Goal: Transaction & Acquisition: Obtain resource

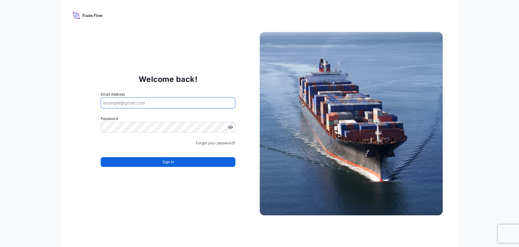
click at [135, 102] on input "Email Address" at bounding box center [168, 102] width 134 height 11
type input "claudio.ammer@psabdp.com"
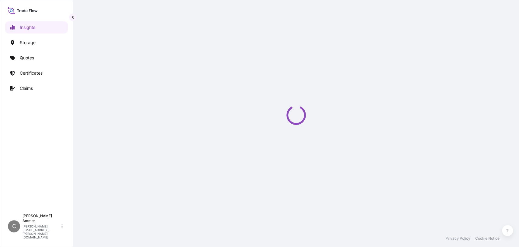
select select "2025"
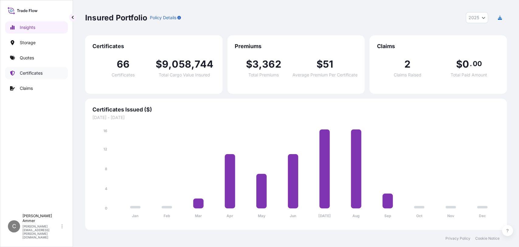
click at [36, 74] on p "Certificates" at bounding box center [31, 73] width 23 height 6
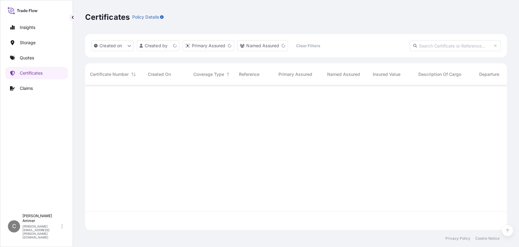
scroll to position [142, 416]
click at [39, 74] on p "Certificates" at bounding box center [31, 73] width 23 height 6
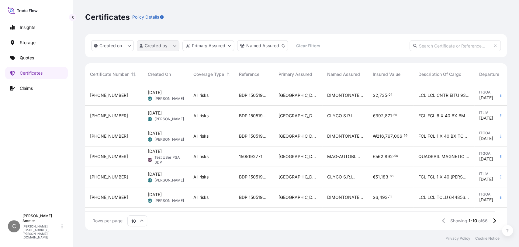
click at [155, 49] on html "Insights Storage Quotes Certificates Claims C [PERSON_NAME] [PERSON_NAME][EMAIL…" at bounding box center [259, 123] width 519 height 247
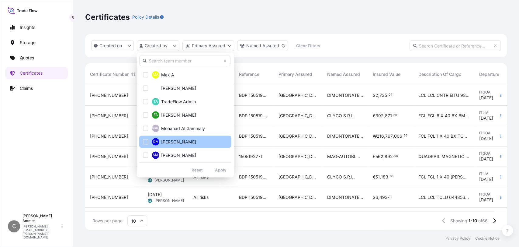
click at [148, 142] on div "Select Option" at bounding box center [145, 141] width 5 height 5
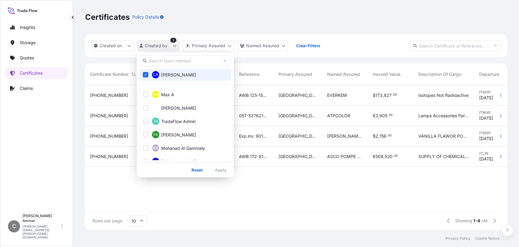
click at [175, 43] on html "Insights Storage Quotes Certificates Claims C [PERSON_NAME] [PERSON_NAME][EMAIL…" at bounding box center [259, 123] width 519 height 247
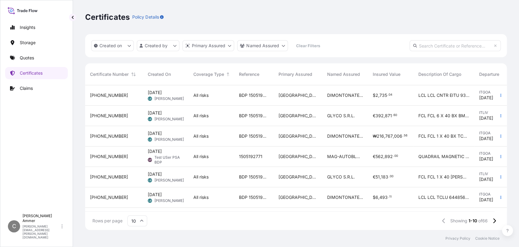
click at [288, 27] on div "Certificates Policy Details" at bounding box center [296, 17] width 422 height 34
click at [27, 59] on p "Quotes" at bounding box center [27, 58] width 14 height 6
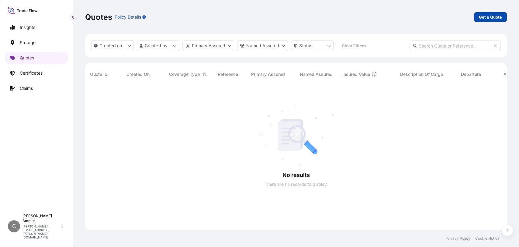
scroll to position [161, 416]
click at [467, 18] on p "Get a Quote" at bounding box center [490, 17] width 23 height 6
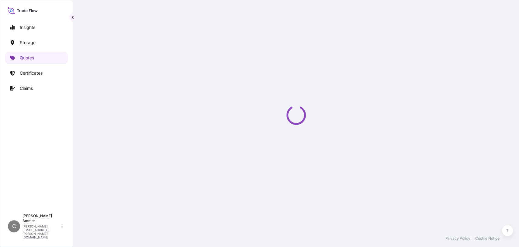
select select "Water"
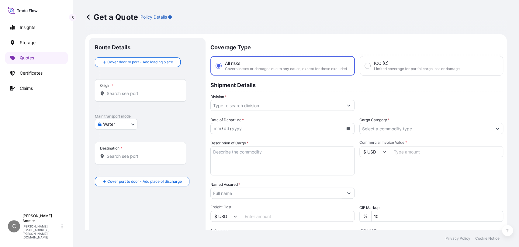
scroll to position [10, 0]
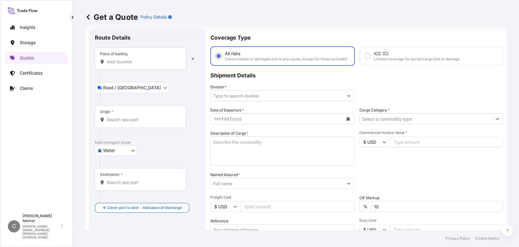
click at [117, 60] on input "Place of loading" at bounding box center [143, 62] width 72 height 6
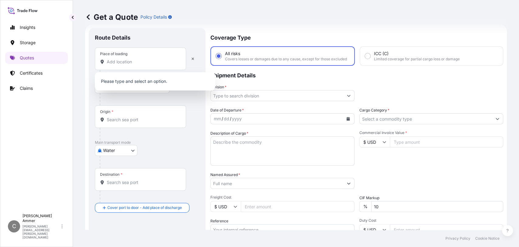
click at [184, 35] on div "Route Details" at bounding box center [147, 40] width 105 height 13
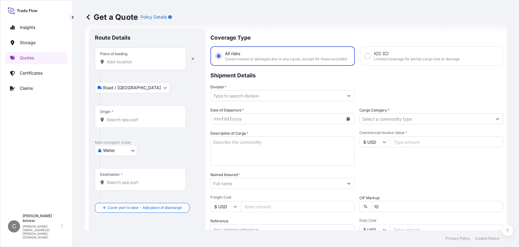
click at [125, 61] on input "Place of loading" at bounding box center [143, 62] width 72 height 6
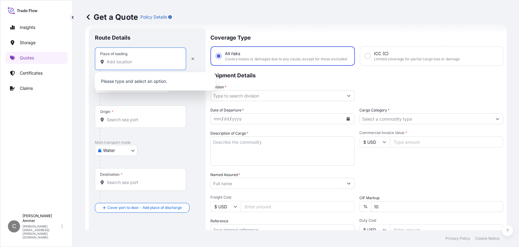
click at [183, 98] on div at bounding box center [150, 99] width 100 height 12
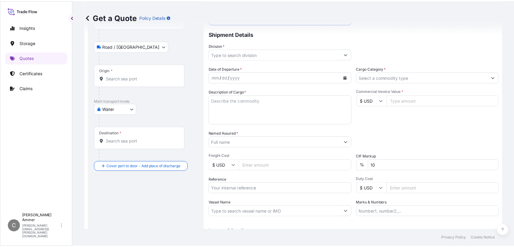
scroll to position [0, 0]
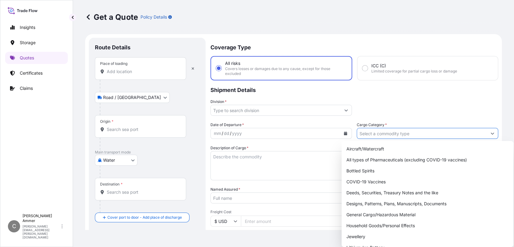
click at [367, 134] on input "Cargo Category *" at bounding box center [422, 133] width 130 height 11
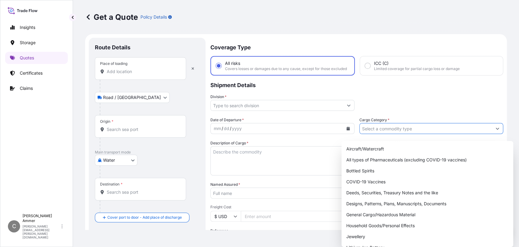
click at [467, 134] on form "Route Details Place of loading Road / Inland Road / Inland Origin * Main transp…" at bounding box center [296, 175] width 422 height 283
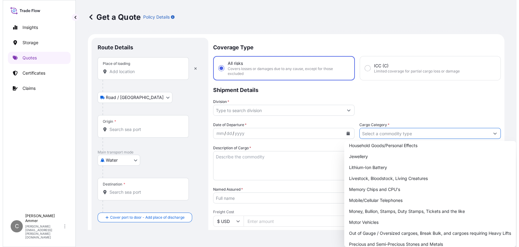
scroll to position [108, 0]
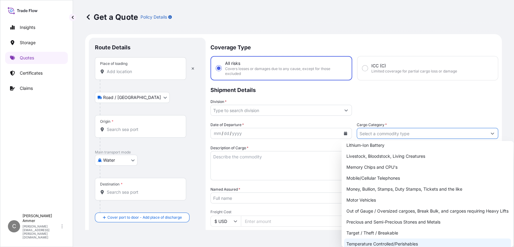
click at [408, 222] on div "Temperature Controlled/Perishables" at bounding box center [427, 243] width 167 height 11
type input "Temperature Controlled/Perishables"
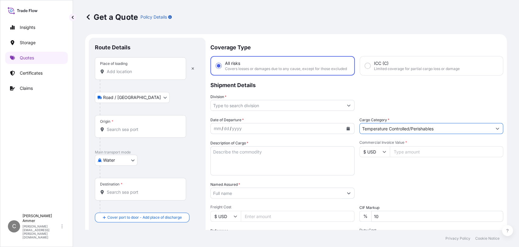
click at [123, 74] on input "Place of loading" at bounding box center [143, 71] width 72 height 6
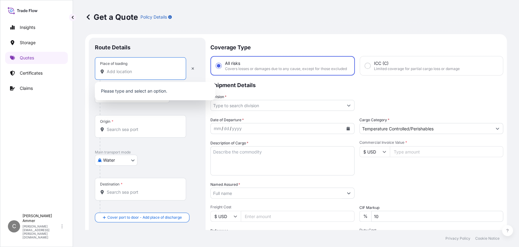
click at [130, 71] on input "Place of loading" at bounding box center [143, 71] width 72 height 6
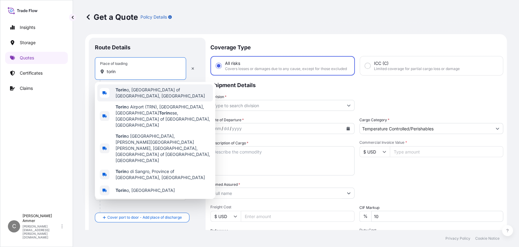
click at [162, 93] on span "Torin o, [GEOGRAPHIC_DATA] of [GEOGRAPHIC_DATA], [GEOGRAPHIC_DATA]" at bounding box center [163, 93] width 95 height 12
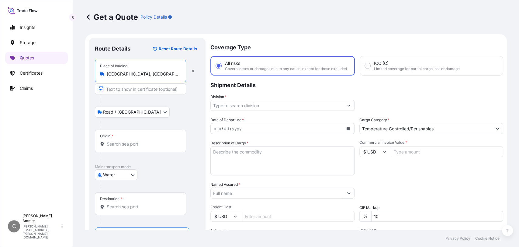
type input "[GEOGRAPHIC_DATA], [GEOGRAPHIC_DATA], [GEOGRAPHIC_DATA]"
click at [116, 142] on input "Origin *" at bounding box center [143, 144] width 72 height 6
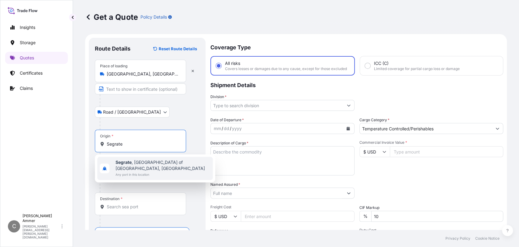
click at [131, 165] on span "Segrate , [GEOGRAPHIC_DATA] of [GEOGRAPHIC_DATA], [GEOGRAPHIC_DATA]" at bounding box center [163, 165] width 95 height 12
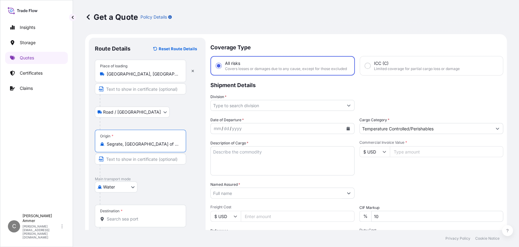
type input "Segrate, [GEOGRAPHIC_DATA] of [GEOGRAPHIC_DATA], [GEOGRAPHIC_DATA]"
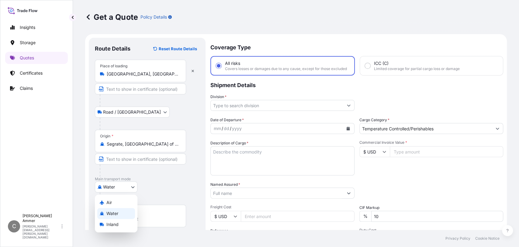
click at [110, 188] on body "1 option available. Insights Storage Quotes Certificates Claims C [PERSON_NAME]…" at bounding box center [259, 123] width 519 height 247
click at [110, 201] on span "Air" at bounding box center [108, 202] width 5 height 6
select select "Air"
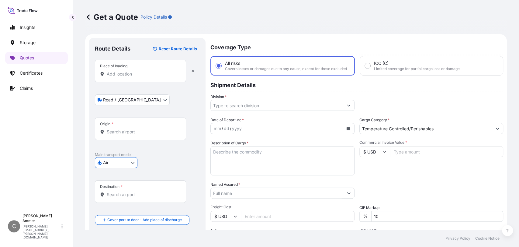
click at [130, 193] on input "Destination *" at bounding box center [143, 194] width 72 height 6
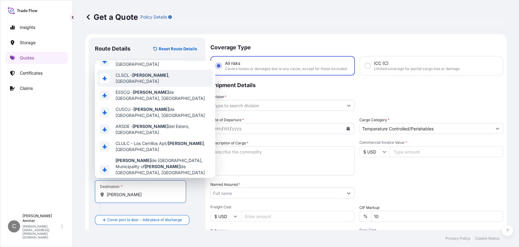
scroll to position [30, 0]
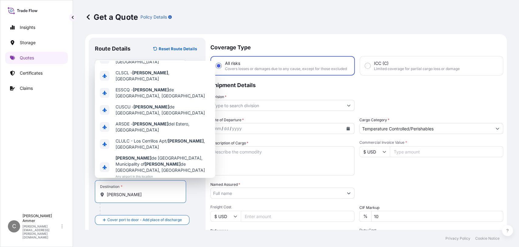
click at [144, 190] on span "Any airport in this location" at bounding box center [157, 193] width 82 height 6
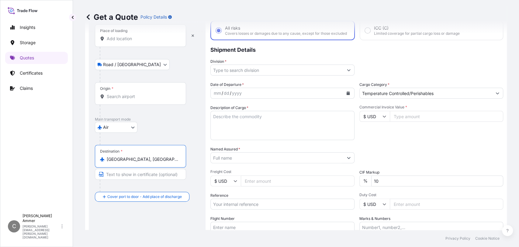
scroll to position [68, 0]
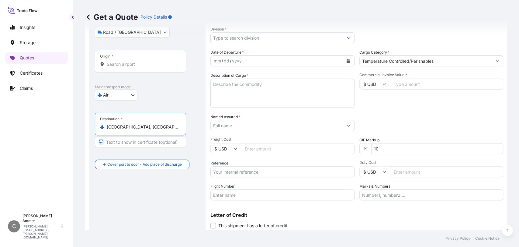
drag, startPoint x: 143, startPoint y: 126, endPoint x: 125, endPoint y: 128, distance: 18.3
click at [125, 128] on input "[GEOGRAPHIC_DATA], [GEOGRAPHIC_DATA]" at bounding box center [143, 127] width 72 height 6
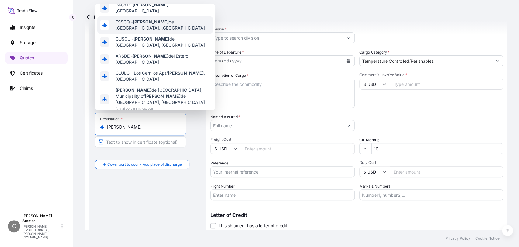
scroll to position [7, 0]
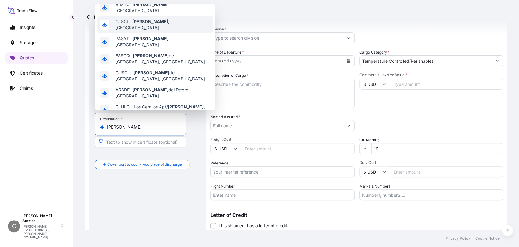
click at [157, 23] on span "CLSCL - [GEOGRAPHIC_DATA] , [GEOGRAPHIC_DATA]" at bounding box center [163, 25] width 95 height 12
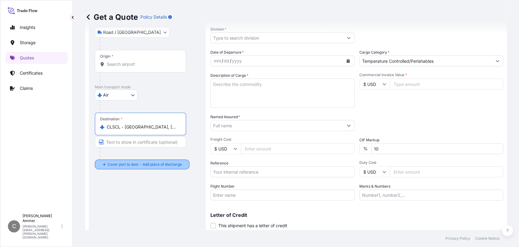
type input "CLSCL - [GEOGRAPHIC_DATA], [GEOGRAPHIC_DATA]"
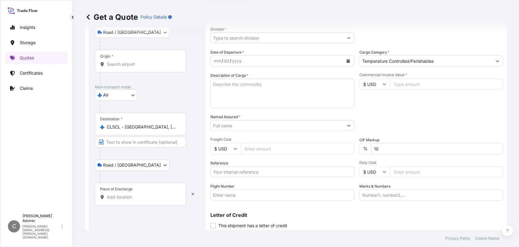
click at [121, 197] on input "Place of Discharge" at bounding box center [143, 197] width 72 height 6
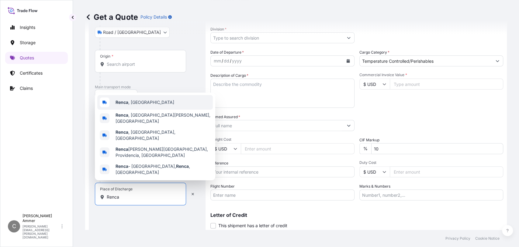
click at [138, 105] on span "Renca , [GEOGRAPHIC_DATA]" at bounding box center [145, 102] width 59 height 6
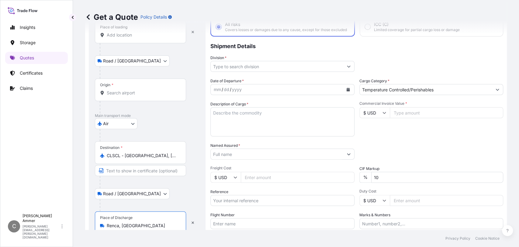
scroll to position [0, 0]
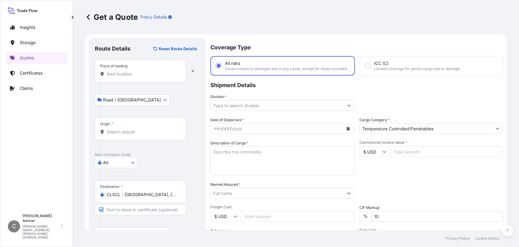
type input "Renca, [GEOGRAPHIC_DATA]"
click at [348, 107] on icon "Show suggestions" at bounding box center [349, 105] width 4 height 4
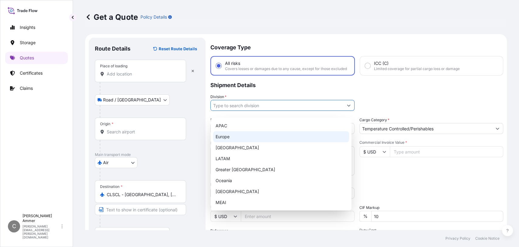
click at [238, 137] on div "Europe" at bounding box center [281, 136] width 136 height 11
type input "Europe"
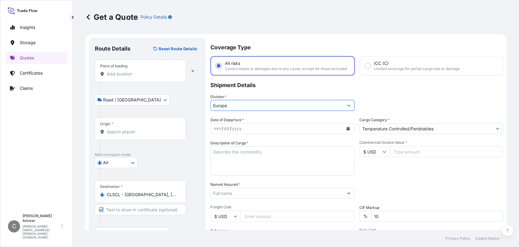
click at [239, 132] on div "yyyy" at bounding box center [236, 128] width 11 height 7
click at [219, 132] on div "mm" at bounding box center [217, 128] width 9 height 7
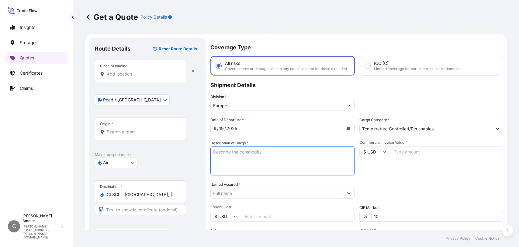
click at [222, 158] on textarea "Description of Cargo *" at bounding box center [282, 160] width 144 height 29
type textarea "Pharma products, reagents"
click at [383, 153] on icon at bounding box center [385, 152] width 4 height 4
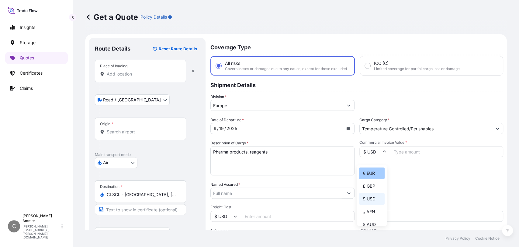
click at [373, 170] on div "€ EUR" at bounding box center [372, 173] width 26 height 12
type input "€ EUR"
click at [383, 153] on icon at bounding box center [384, 152] width 3 height 2
click at [394, 157] on input "Commercial Invoice Value *" at bounding box center [447, 151] width 114 height 11
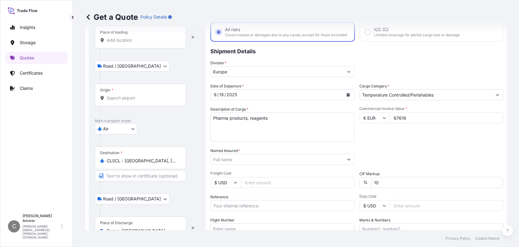
type input "67618"
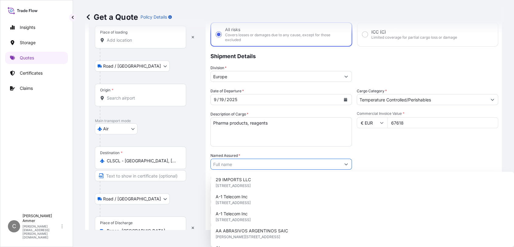
click at [388, 147] on div "Date of Departure * [DATE] Cargo Category * Temperature Controlled/Perishables …" at bounding box center [354, 163] width 288 height 151
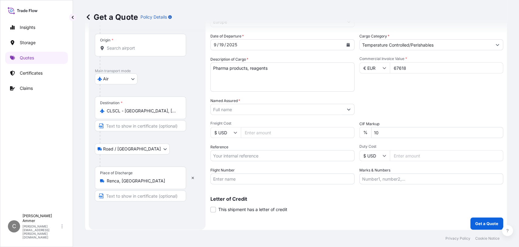
scroll to position [92, 0]
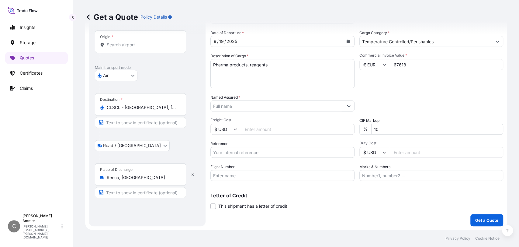
click at [260, 103] on input "Named Assured *" at bounding box center [277, 105] width 133 height 11
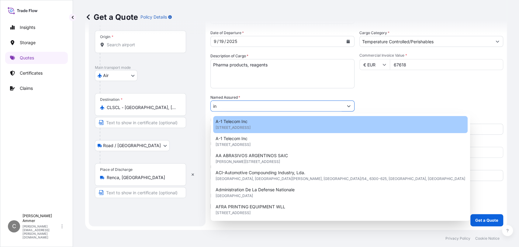
type input "i"
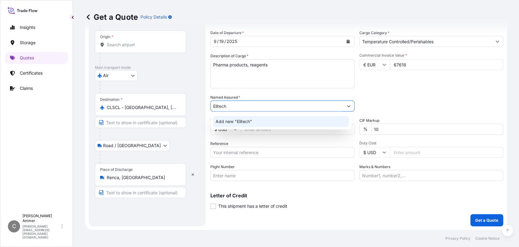
click at [239, 122] on span "Add new "Elitech"" at bounding box center [234, 121] width 36 height 6
click at [347, 106] on icon "Show suggestions" at bounding box center [348, 106] width 3 height 2
click at [249, 122] on span "Add new "Elitech"" at bounding box center [234, 121] width 36 height 6
click at [245, 107] on input "ElitechGroup" at bounding box center [277, 105] width 133 height 11
click at [243, 122] on span "Add new "ElitechGroup Spa"" at bounding box center [245, 121] width 58 height 6
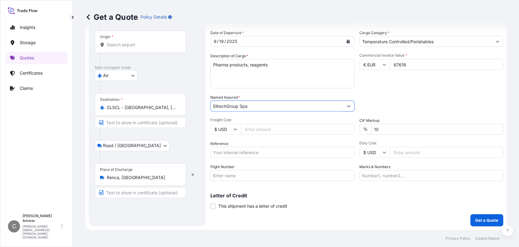
type input "ElitechGroup Spa"
click at [239, 153] on input "Reference" at bounding box center [282, 152] width 144 height 11
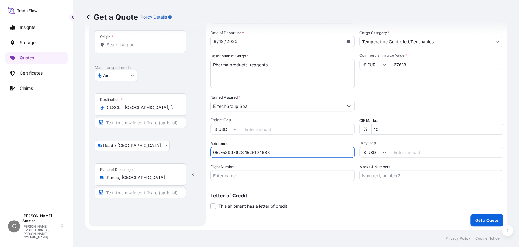
type input "057-58997923 1525194683"
click at [230, 176] on input "Flight Number" at bounding box center [282, 175] width 144 height 11
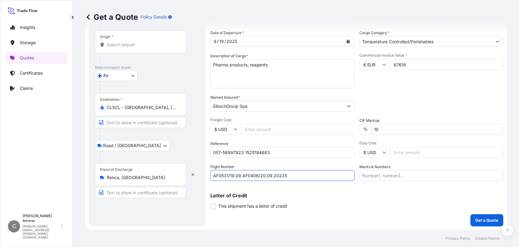
click at [242, 174] on input "AF0531/19.09 AF0406/20.09.20225" at bounding box center [282, 175] width 144 height 11
click at [280, 174] on input "AF0531/19.09 AF0406/20.09.20225" at bounding box center [282, 175] width 144 height 11
type input "AF0531/19.09 AF0406/20.09.2025"
click at [369, 176] on input "Marks & Numbers" at bounding box center [431, 175] width 144 height 11
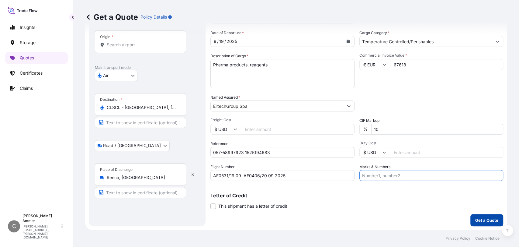
click at [467, 220] on p "Get a Quote" at bounding box center [486, 220] width 23 height 6
click at [117, 42] on input "Origin * Please select an origin" at bounding box center [143, 45] width 72 height 6
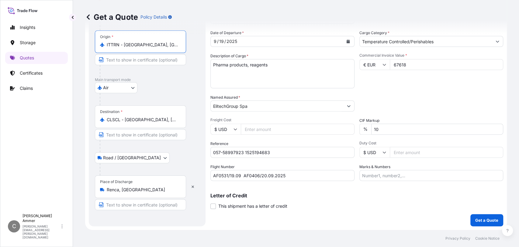
click at [155, 42] on input "ITTRN - [GEOGRAPHIC_DATA], [GEOGRAPHIC_DATA]" at bounding box center [143, 45] width 72 height 6
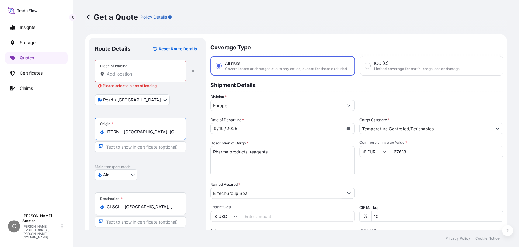
drag, startPoint x: 155, startPoint y: 131, endPoint x: 100, endPoint y: 134, distance: 54.5
click at [100, 134] on div "ITTRN - [GEOGRAPHIC_DATA], [GEOGRAPHIC_DATA]" at bounding box center [140, 132] width 81 height 6
type input "ITTRN - [GEOGRAPHIC_DATA], [GEOGRAPHIC_DATA]"
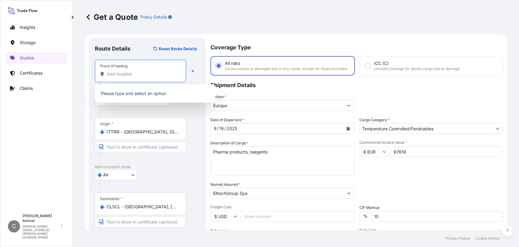
click at [130, 74] on input "Place of loading Please select a place of loading" at bounding box center [143, 74] width 72 height 6
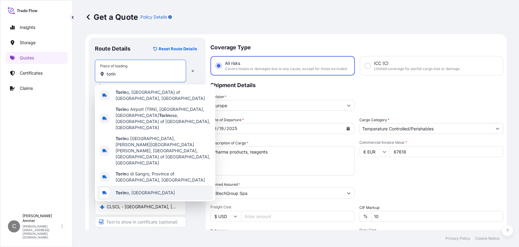
click at [149, 185] on div "Torin o, [GEOGRAPHIC_DATA]" at bounding box center [155, 192] width 116 height 15
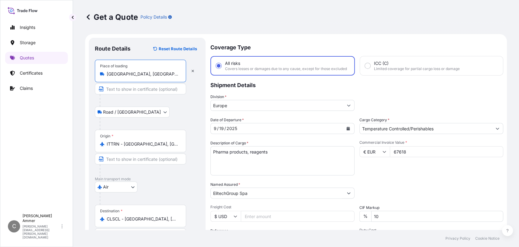
type input "[GEOGRAPHIC_DATA], [GEOGRAPHIC_DATA]"
click at [153, 145] on input "ITTRN - [GEOGRAPHIC_DATA], [GEOGRAPHIC_DATA]" at bounding box center [143, 144] width 72 height 6
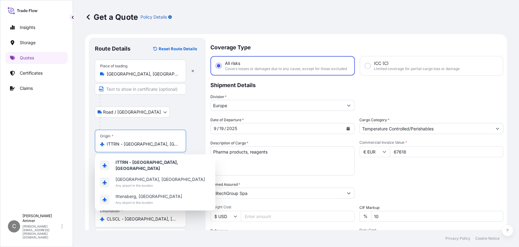
drag, startPoint x: 158, startPoint y: 147, endPoint x: 102, endPoint y: 139, distance: 56.5
click at [102, 139] on div "Origin * ITTRN - [GEOGRAPHIC_DATA], [GEOGRAPHIC_DATA]" at bounding box center [140, 141] width 91 height 23
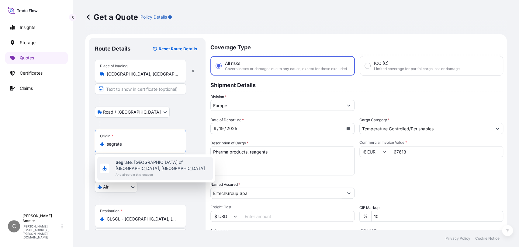
click at [144, 162] on span "Segrate , [GEOGRAPHIC_DATA] of [GEOGRAPHIC_DATA], [GEOGRAPHIC_DATA]" at bounding box center [163, 165] width 95 height 12
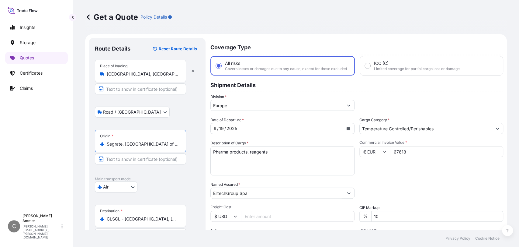
type input "Segrate, [GEOGRAPHIC_DATA] of [GEOGRAPHIC_DATA], [GEOGRAPHIC_DATA]"
click at [187, 188] on div "Air Air Water Inland" at bounding box center [147, 186] width 105 height 11
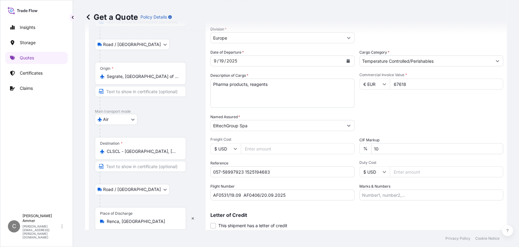
scroll to position [92, 0]
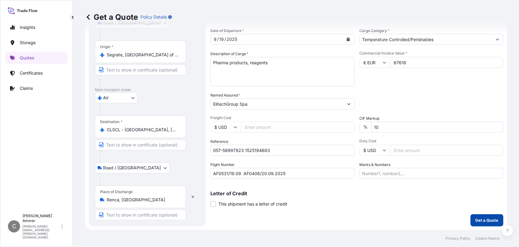
click at [467, 216] on button "Get a Quote" at bounding box center [486, 220] width 33 height 12
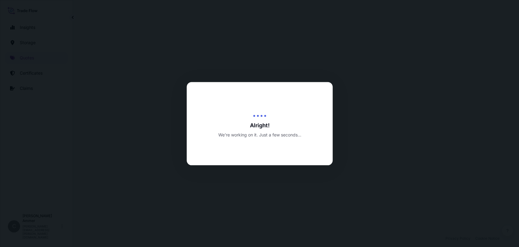
select select "Road / [GEOGRAPHIC_DATA]"
select select "Air"
select select "Road / [GEOGRAPHIC_DATA]"
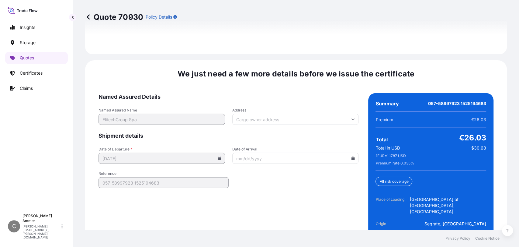
scroll to position [1078, 0]
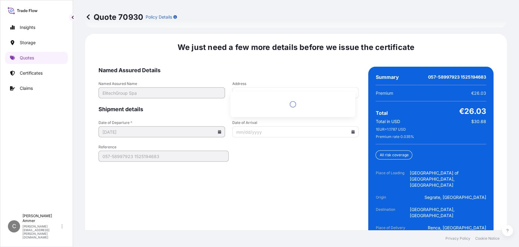
click at [245, 87] on input "Address" at bounding box center [295, 92] width 127 height 11
type input "V"
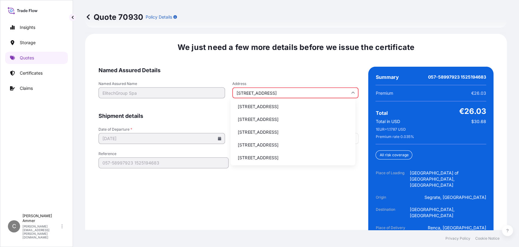
click at [252, 109] on li "[STREET_ADDRESS]" at bounding box center [293, 107] width 120 height 12
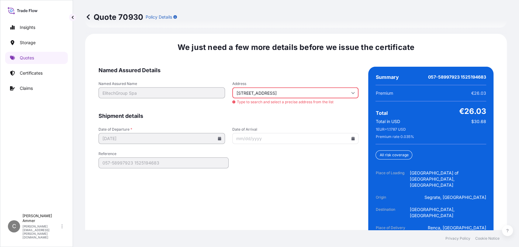
type input "Corso Svizzera, [GEOGRAPHIC_DATA] TO, [GEOGRAPHIC_DATA]"
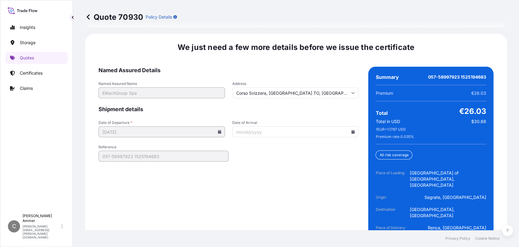
click at [240, 126] on input "Date of Arrival" at bounding box center [295, 131] width 127 height 11
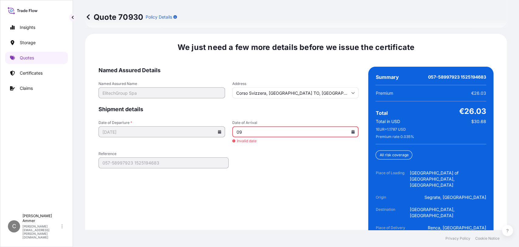
type input "0"
click at [352, 130] on icon at bounding box center [353, 132] width 3 height 4
click at [249, 199] on button "22" at bounding box center [250, 200] width 10 height 10
type input "[DATE]"
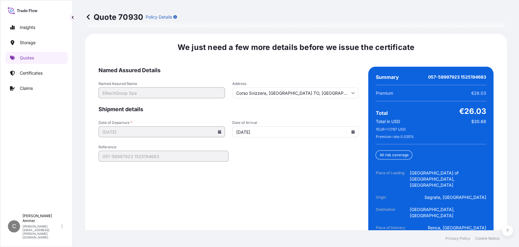
click at [262, 146] on form "Named Assured Details Named Assured Name ElitechGroup Spa Address [GEOGRAPHIC_D…" at bounding box center [229, 161] width 260 height 189
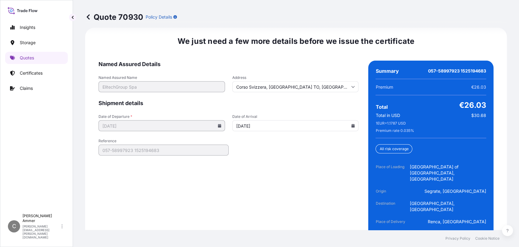
scroll to position [1086, 0]
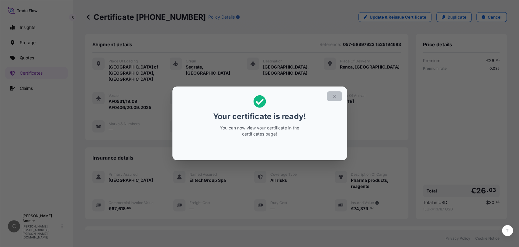
click at [334, 95] on icon "button" at bounding box center [334, 96] width 3 height 3
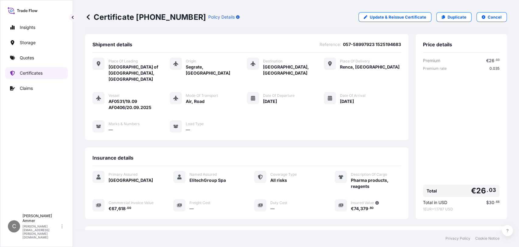
click at [26, 73] on p "Certificates" at bounding box center [31, 73] width 23 height 6
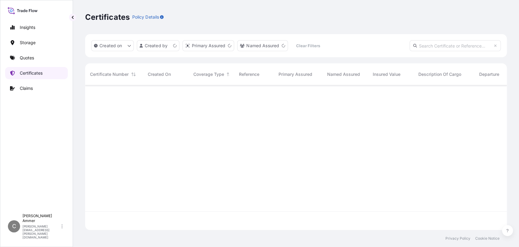
scroll to position [142, 416]
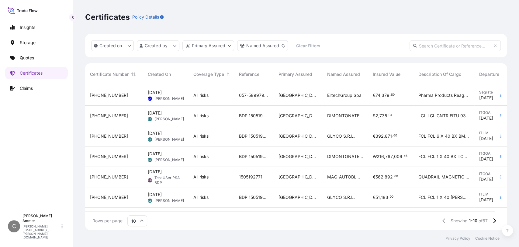
click at [368, 94] on div "€ 74 , 379 . 80" at bounding box center [391, 95] width 46 height 20
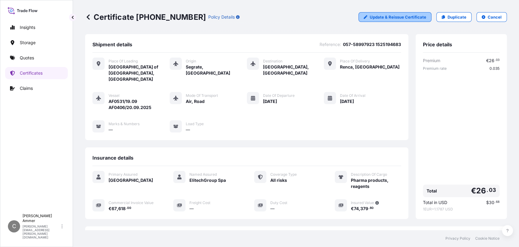
click at [389, 19] on p "Update & Reissue Certificate" at bounding box center [398, 17] width 57 height 6
select select "Road / [GEOGRAPHIC_DATA]"
select select "Air"
select select "Road / [GEOGRAPHIC_DATA]"
select select "31593"
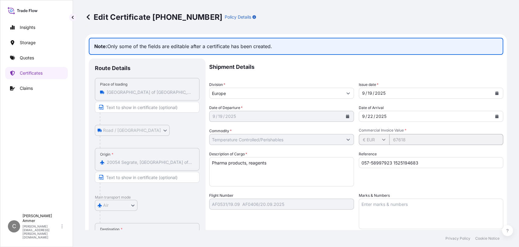
scroll to position [34, 0]
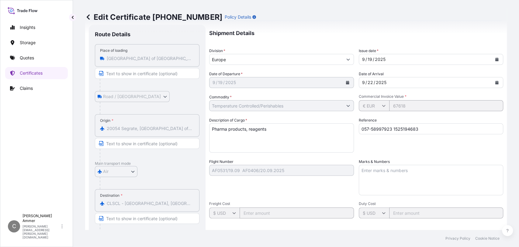
click at [236, 81] on div "[DATE]" at bounding box center [276, 82] width 133 height 11
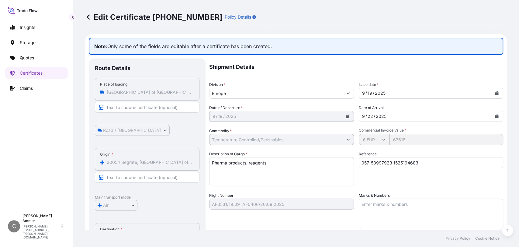
click at [467, 94] on icon "Calendar" at bounding box center [496, 93] width 3 height 4
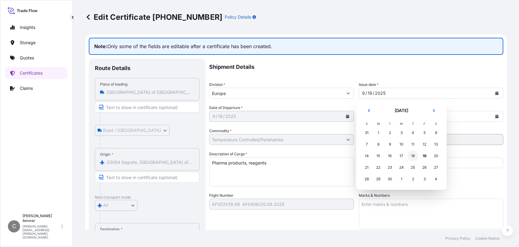
click at [414, 157] on div "18" at bounding box center [413, 155] width 11 height 11
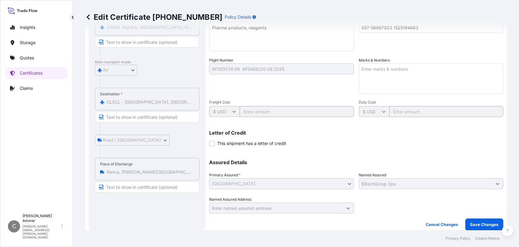
scroll to position [139, 0]
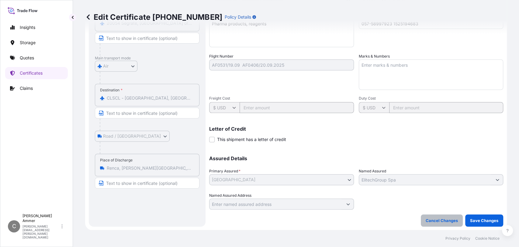
click at [437, 220] on p "Cancel Changes" at bounding box center [442, 220] width 32 height 6
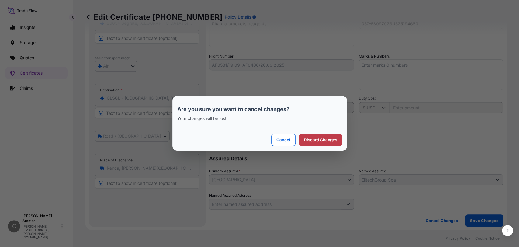
scroll to position [0, 0]
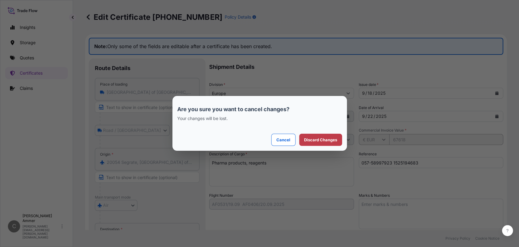
select select "Road / [GEOGRAPHIC_DATA]"
select select "Air"
select select "Road / [GEOGRAPHIC_DATA]"
select select "31593"
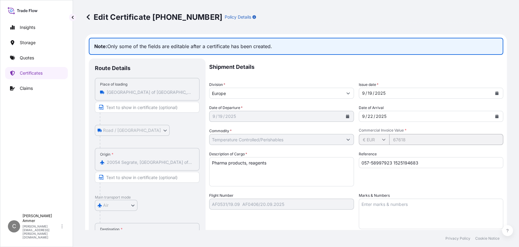
click at [377, 60] on p "Shipment Details" at bounding box center [356, 66] width 294 height 17
